Goal: Transaction & Acquisition: Purchase product/service

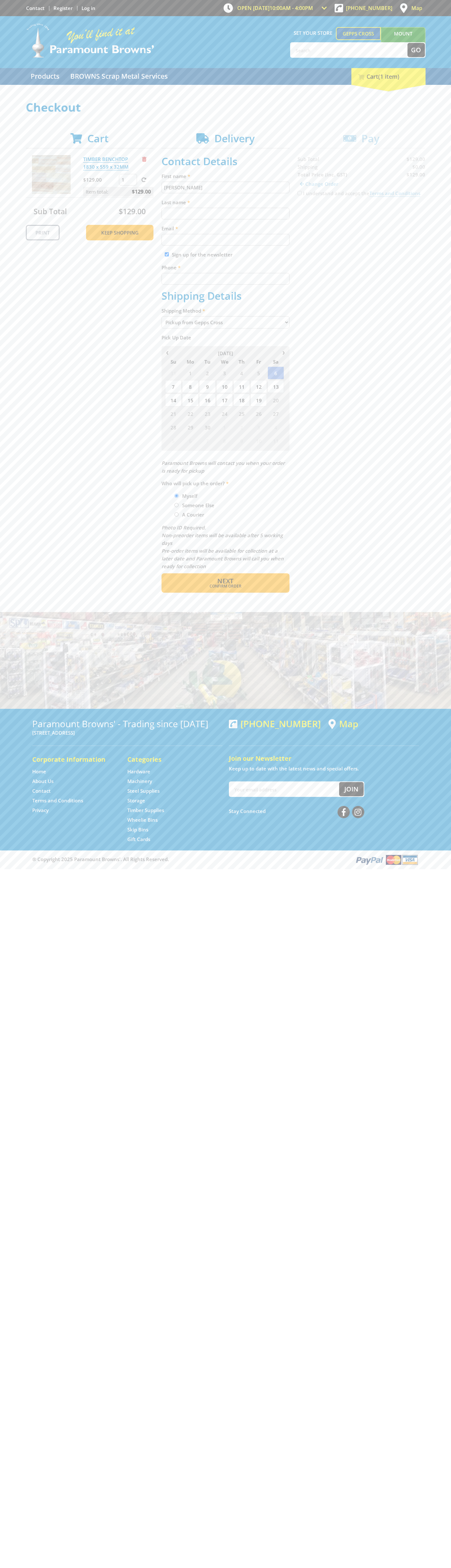
type input "[PERSON_NAME]"
type input "[EMAIL_ADDRESS][DOMAIN_NAME]"
type input "0293744000"
click at [226, 581] on span "Next" at bounding box center [225, 580] width 16 height 8
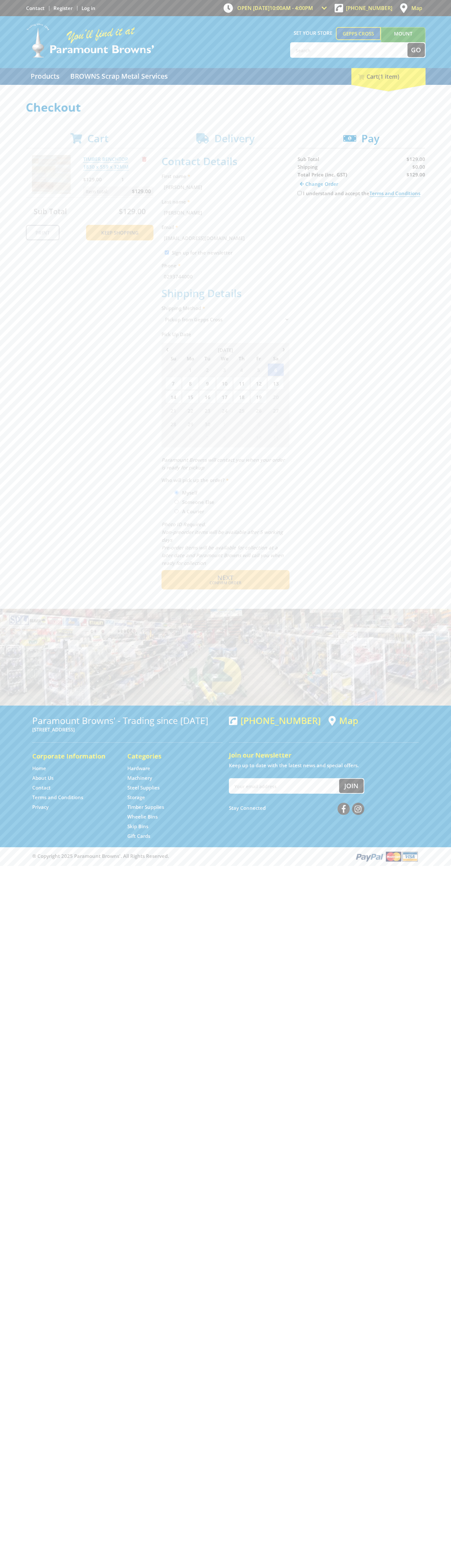
click at [300, 193] on input "I understand and accept the Terms and Conditions" at bounding box center [300, 193] width 5 height 5
checkbox input "true"
click at [317, 214] on span "Credit Card" at bounding box center [311, 213] width 28 height 7
click at [361, 214] on img at bounding box center [357, 213] width 14 height 8
type input "[CREDIT_CARD_NUMBER]"
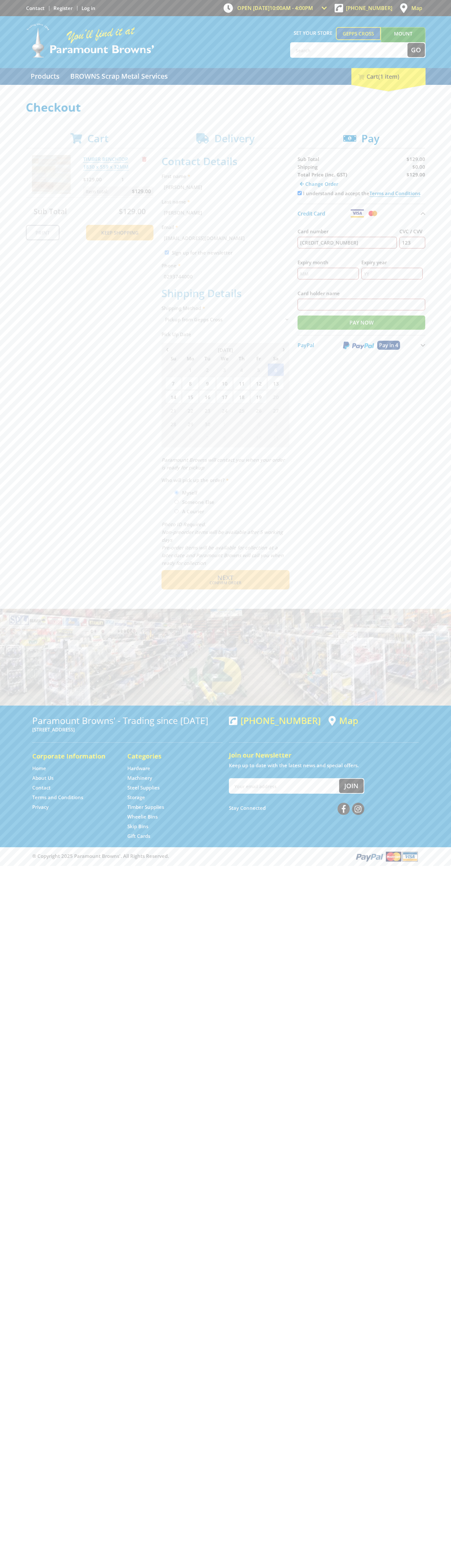
type input "123"
type input "[PERSON_NAME]"
